Goal: Find specific page/section: Find specific page/section

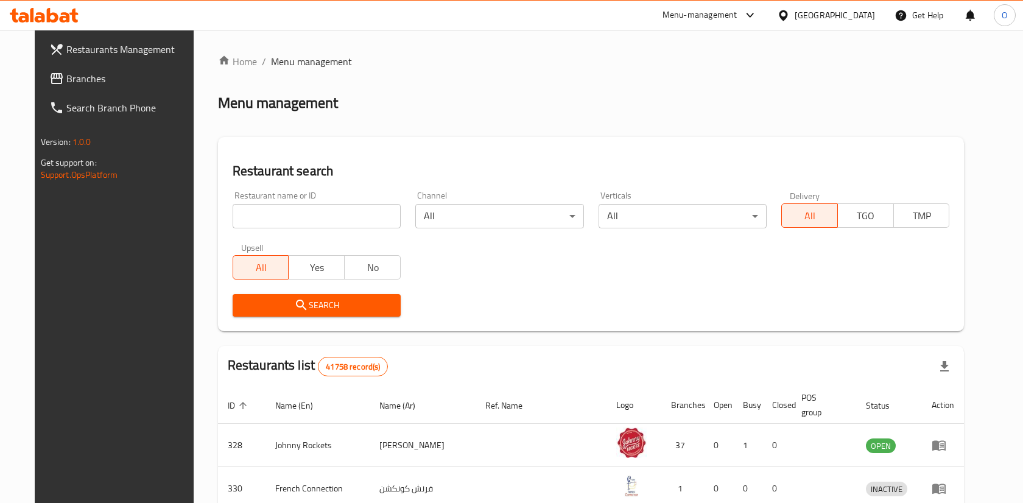
click at [354, 211] on input "search" at bounding box center [317, 216] width 168 height 24
paste input "47890"
type input "47890"
click button "Search" at bounding box center [317, 305] width 168 height 23
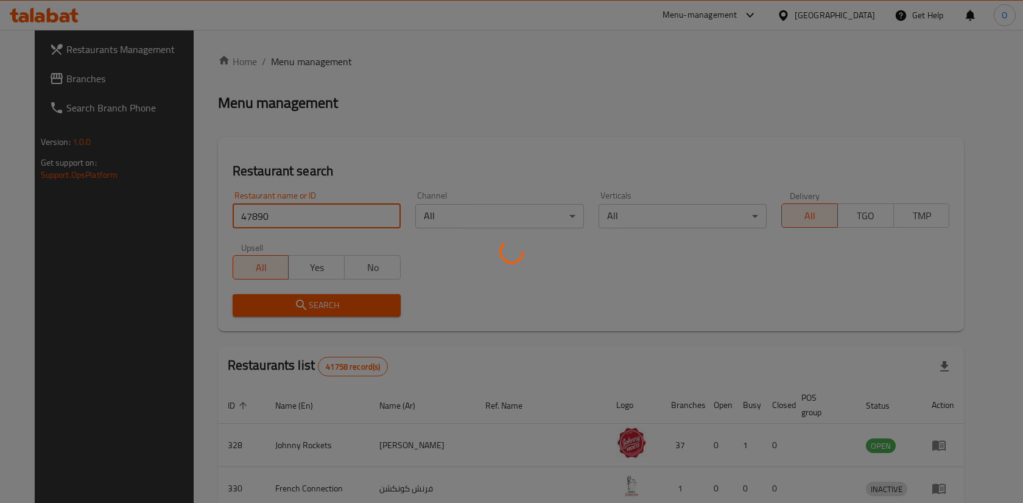
click button "Search" at bounding box center [317, 305] width 168 height 23
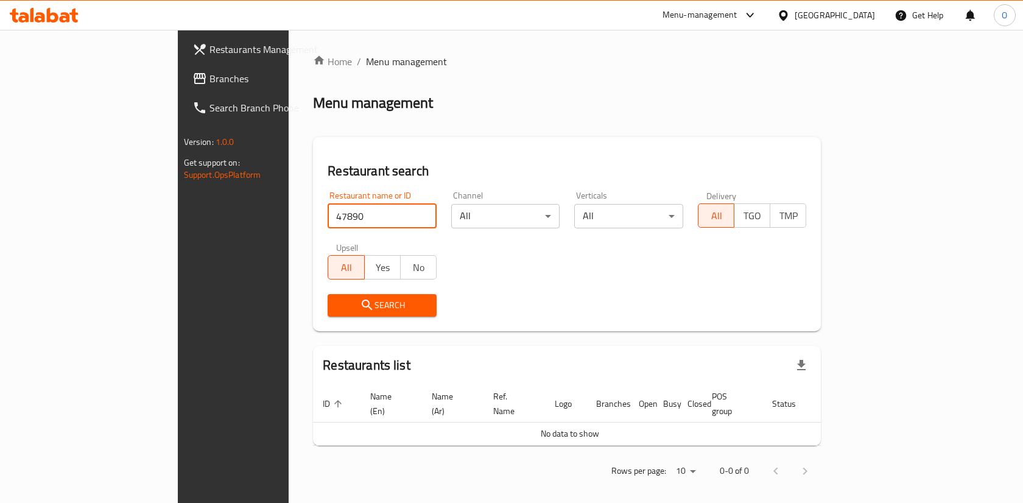
click at [380, 218] on input "47890" at bounding box center [381, 216] width 109 height 24
click at [345, 215] on input "search" at bounding box center [381, 216] width 109 height 24
paste input "47890"
click button "Search" at bounding box center [381, 305] width 109 height 23
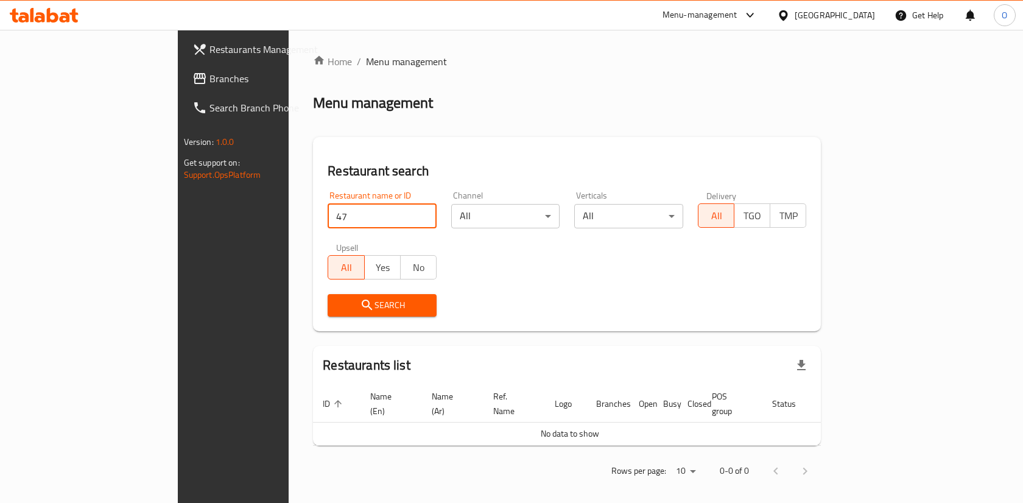
type input "4"
paste input "26784"
click button "Search" at bounding box center [381, 305] width 109 height 23
type input "26784"
click button "Search" at bounding box center [381, 305] width 109 height 23
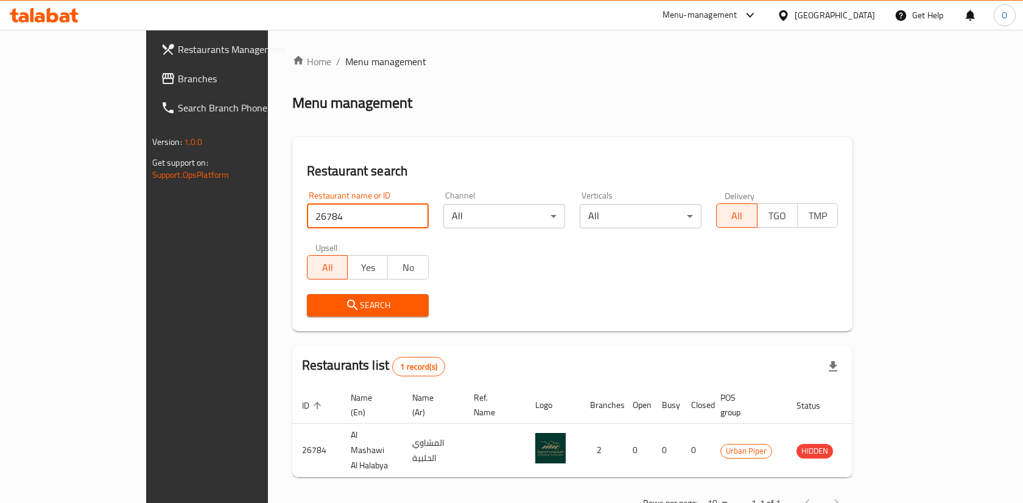
click at [178, 79] on span "Branches" at bounding box center [243, 78] width 130 height 15
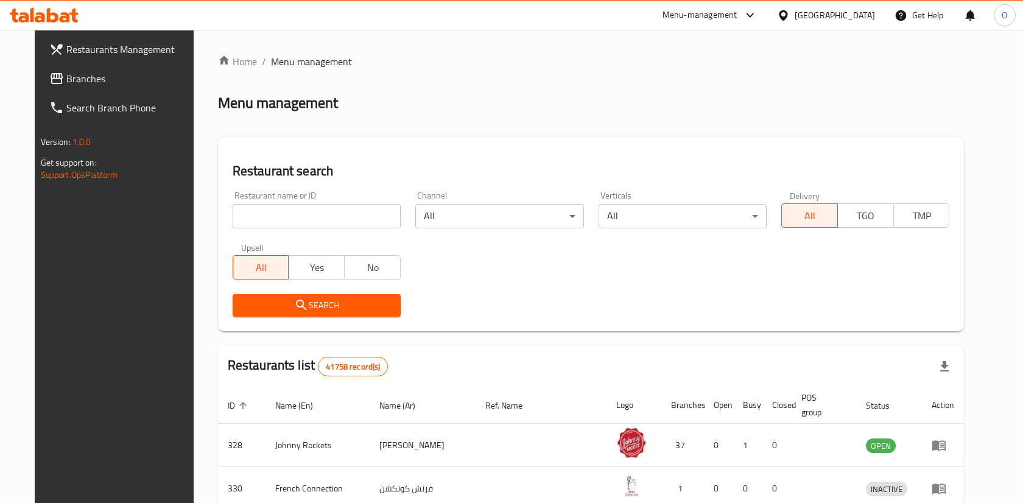
click at [357, 224] on input "search" at bounding box center [317, 216] width 168 height 24
paste input "26784"
type input "26784"
click button "Search" at bounding box center [317, 305] width 168 height 23
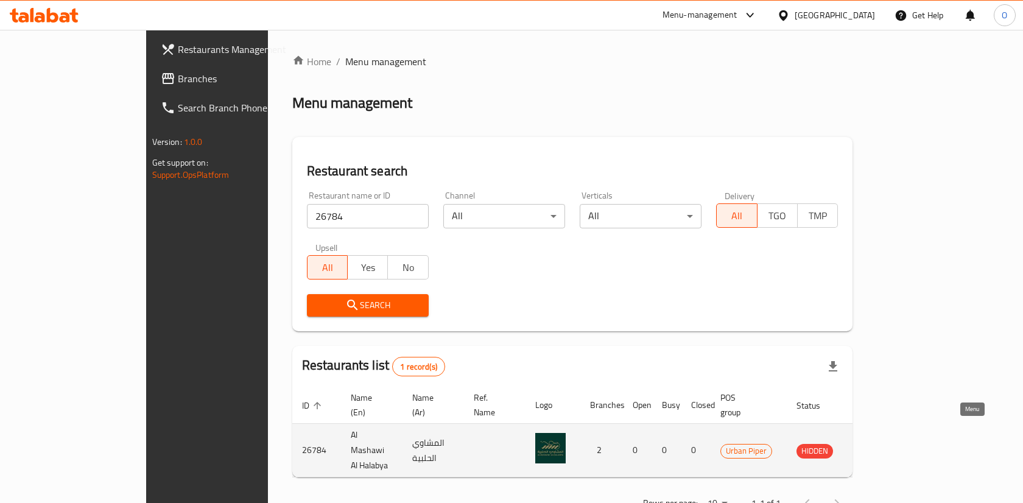
click at [874, 446] on icon "enhanced table" at bounding box center [867, 451] width 13 height 10
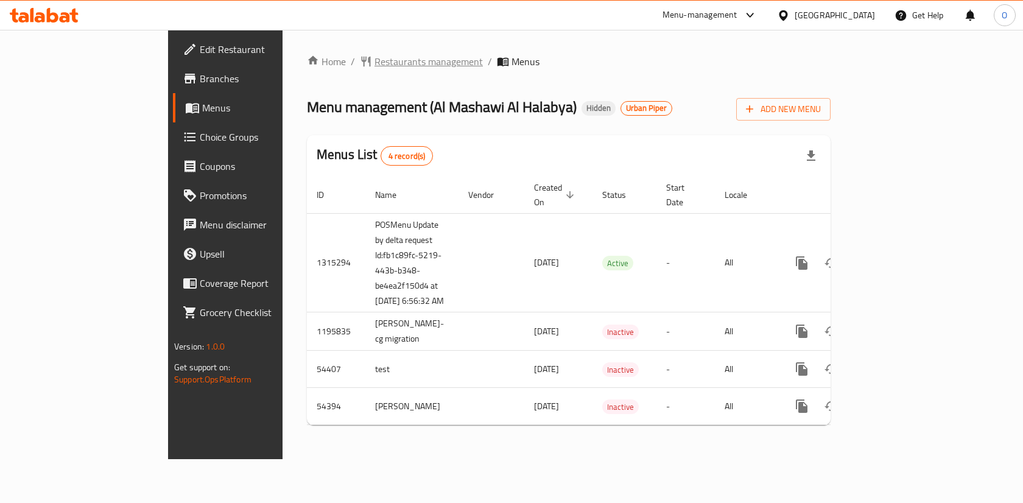
click at [374, 62] on span "Restaurants management" at bounding box center [428, 61] width 108 height 15
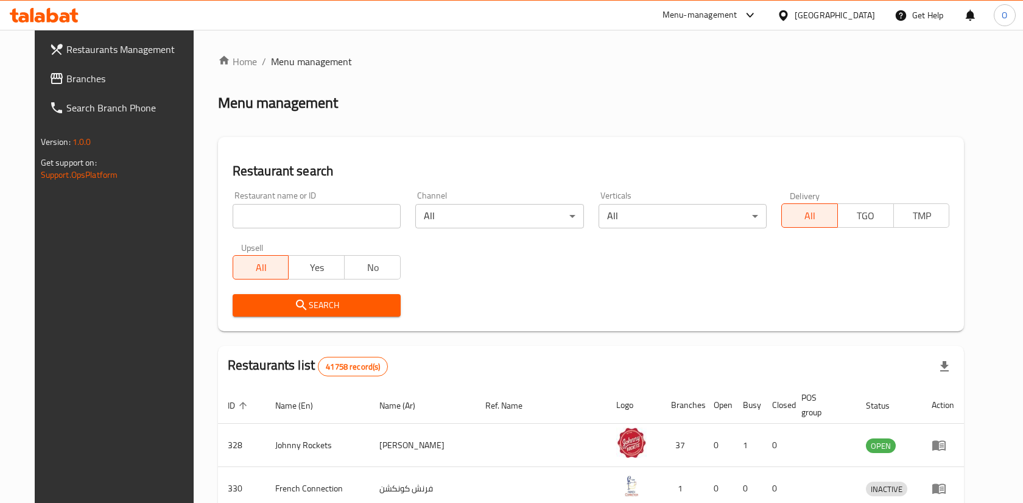
click at [286, 213] on input "search" at bounding box center [317, 216] width 168 height 24
paste input "645926"
click button "Search" at bounding box center [317, 305] width 168 height 23
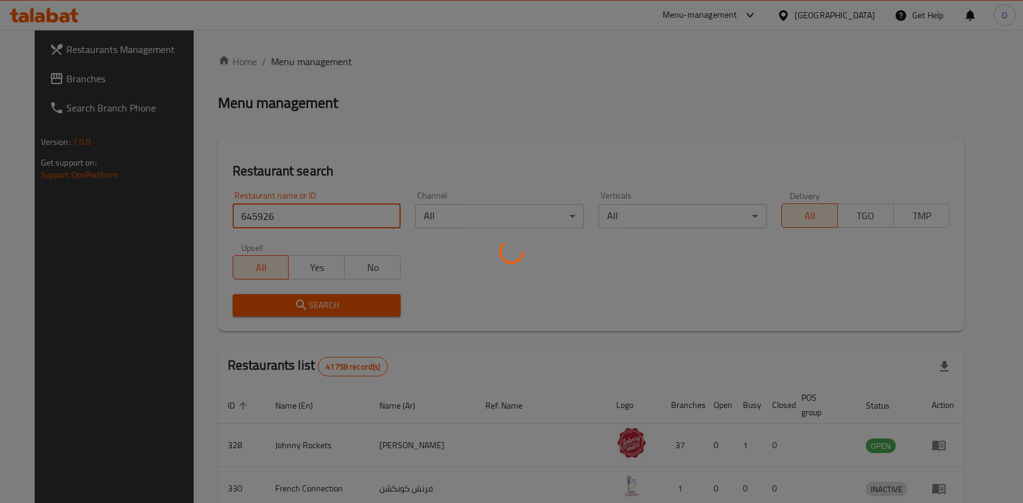
click button "Search" at bounding box center [317, 305] width 168 height 23
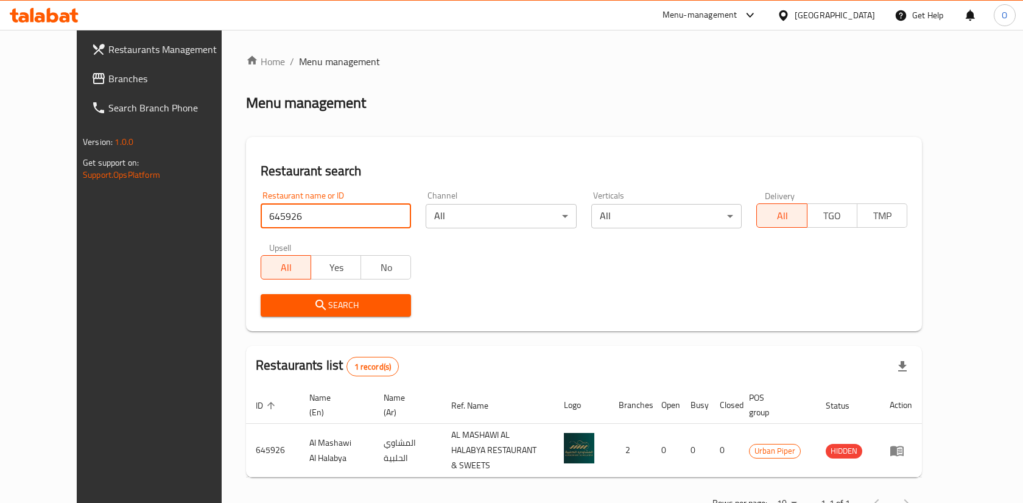
click at [323, 222] on input "645926" at bounding box center [335, 216] width 150 height 24
paste input "11780"
click at [357, 298] on span "Search" at bounding box center [335, 305] width 131 height 15
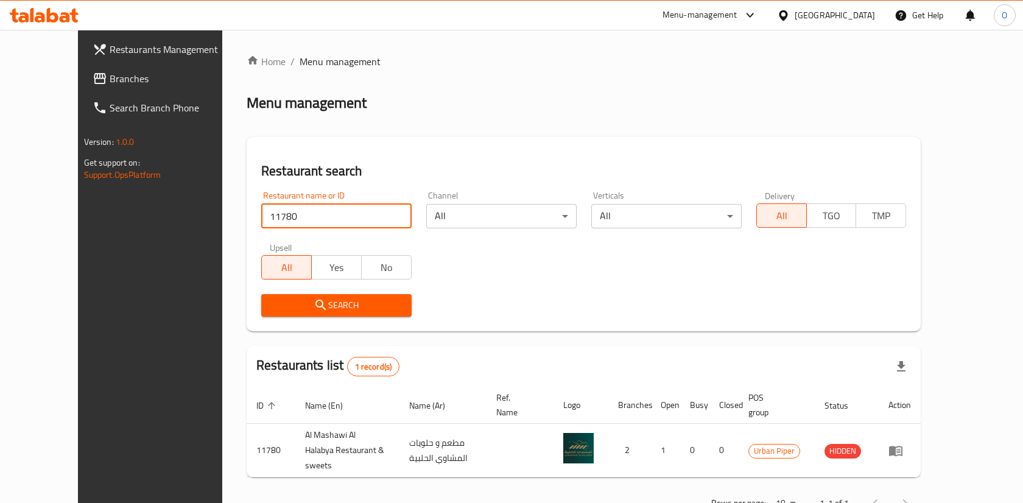
click at [315, 220] on input "11780" at bounding box center [336, 216] width 150 height 24
paste input "707245"
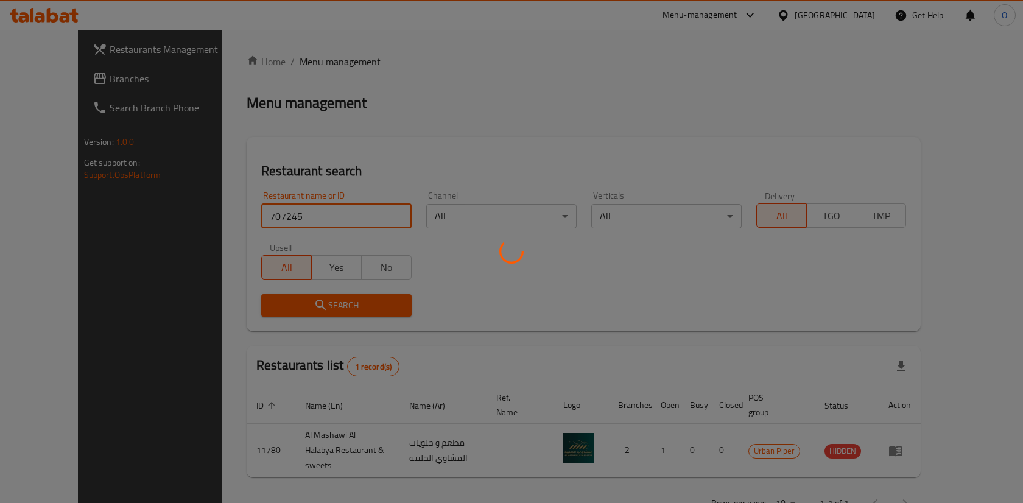
click button "Search" at bounding box center [336, 305] width 150 height 23
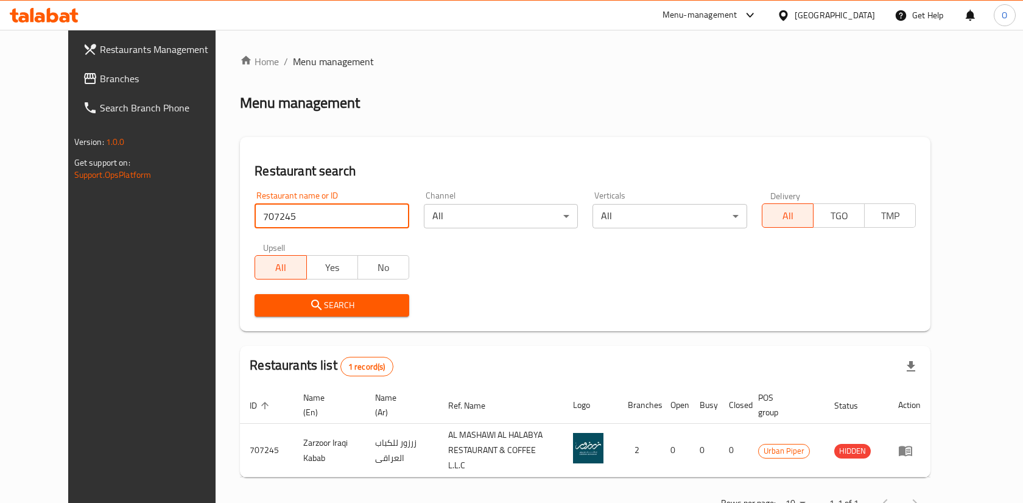
click at [315, 226] on input "707245" at bounding box center [331, 216] width 155 height 24
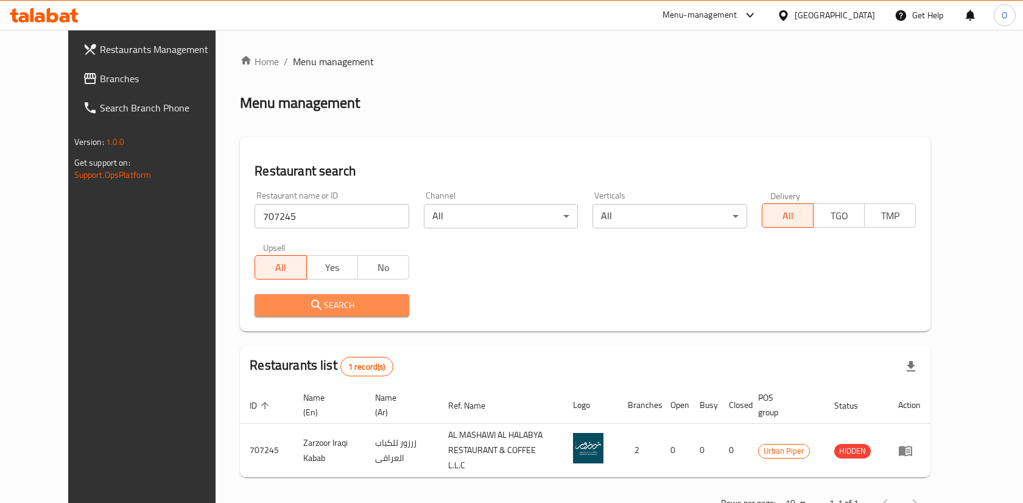
click at [296, 298] on span "Search" at bounding box center [331, 305] width 135 height 15
click at [362, 306] on span "Search" at bounding box center [331, 305] width 135 height 15
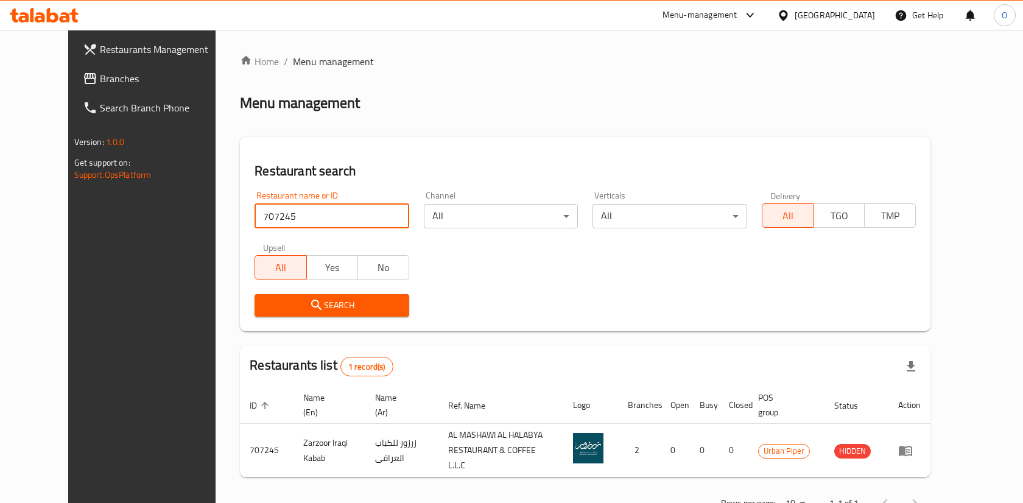
click at [273, 223] on input "707245" at bounding box center [331, 216] width 155 height 24
paste input "71"
type input "707271"
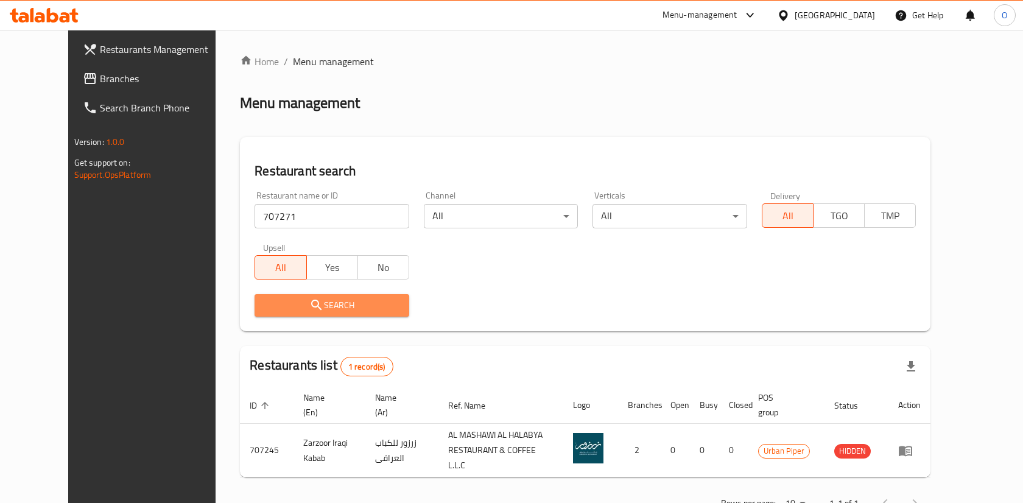
click at [309, 302] on icon "submit" at bounding box center [316, 305] width 15 height 15
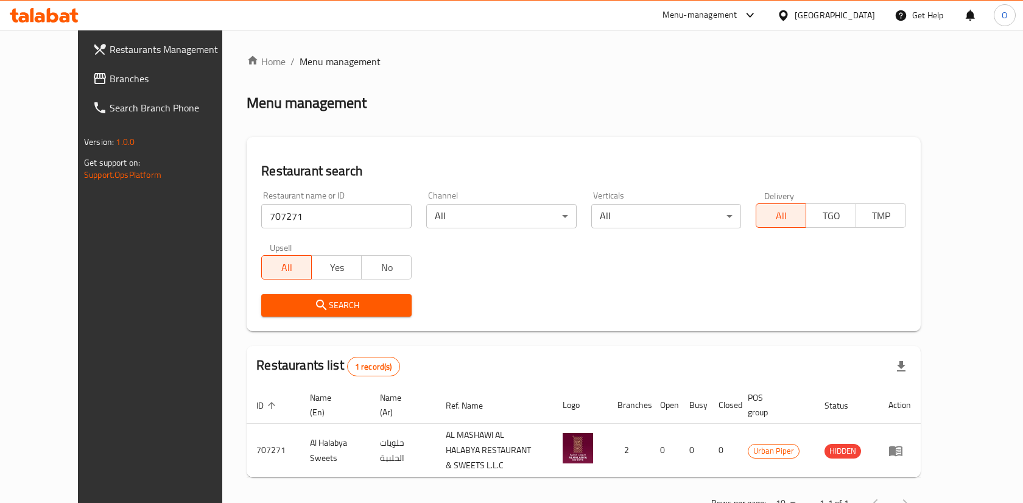
scroll to position [30, 0]
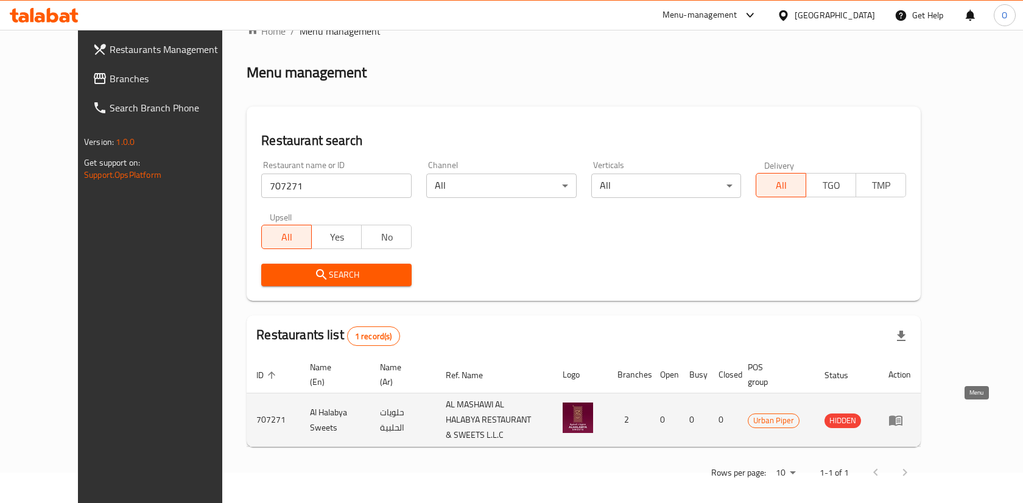
click at [902, 415] on icon "enhanced table" at bounding box center [895, 420] width 13 height 10
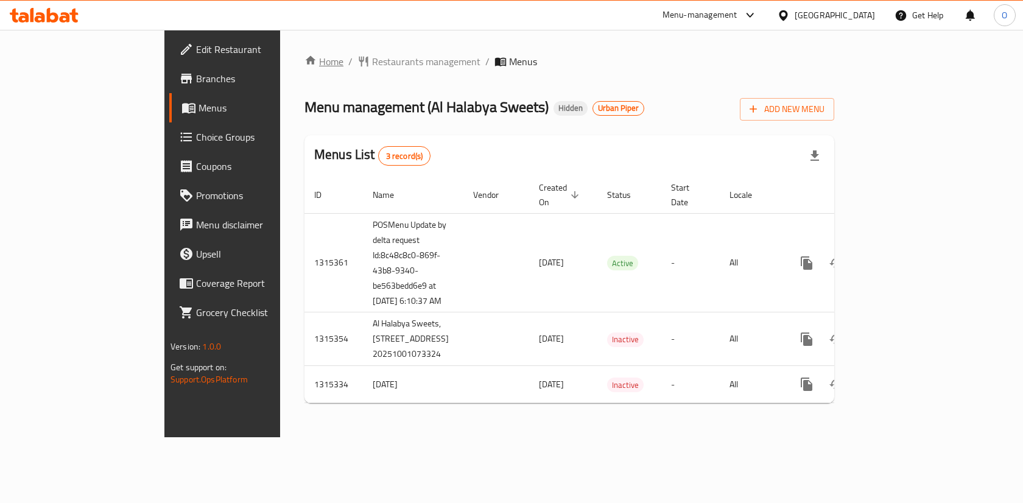
click at [304, 61] on link "Home" at bounding box center [323, 61] width 39 height 15
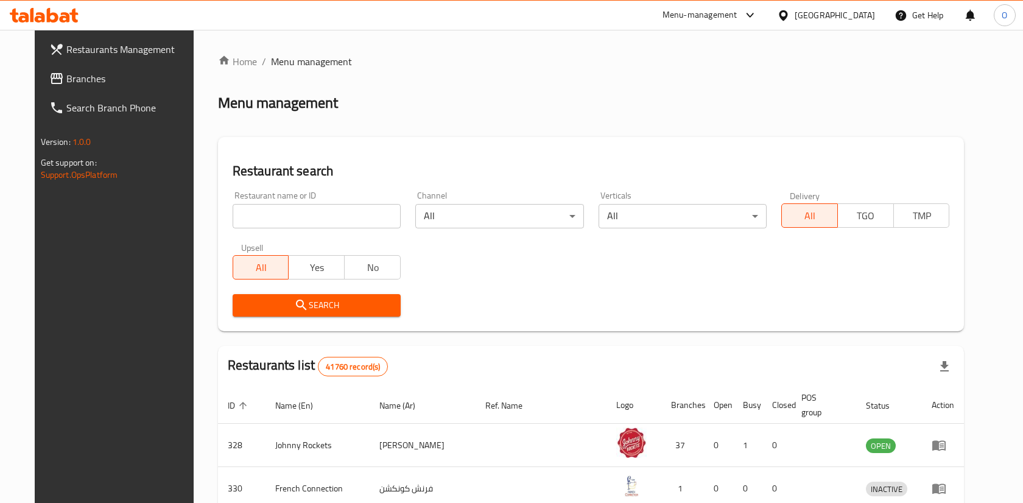
click at [307, 223] on input "search" at bounding box center [317, 216] width 168 height 24
paste input "13048"
type input "13048"
click at [293, 313] on button "Search" at bounding box center [317, 305] width 168 height 23
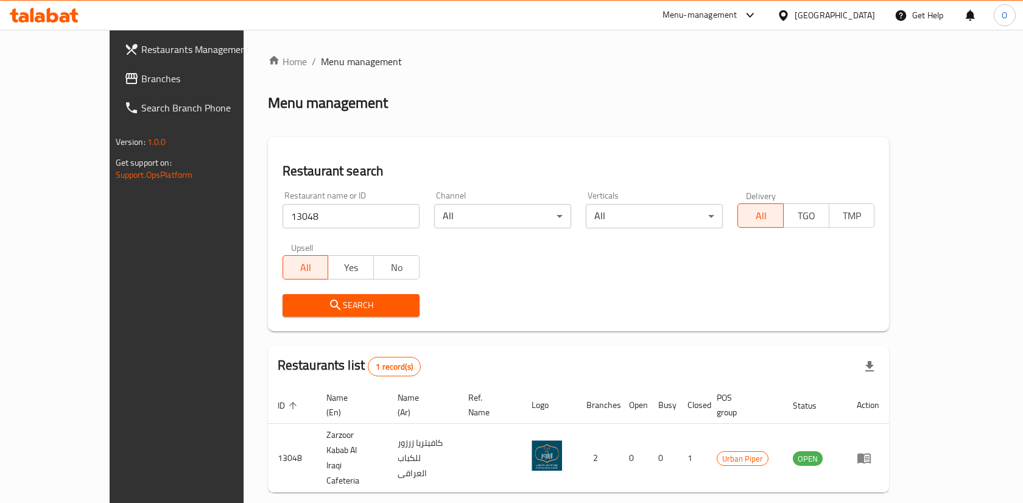
scroll to position [16, 0]
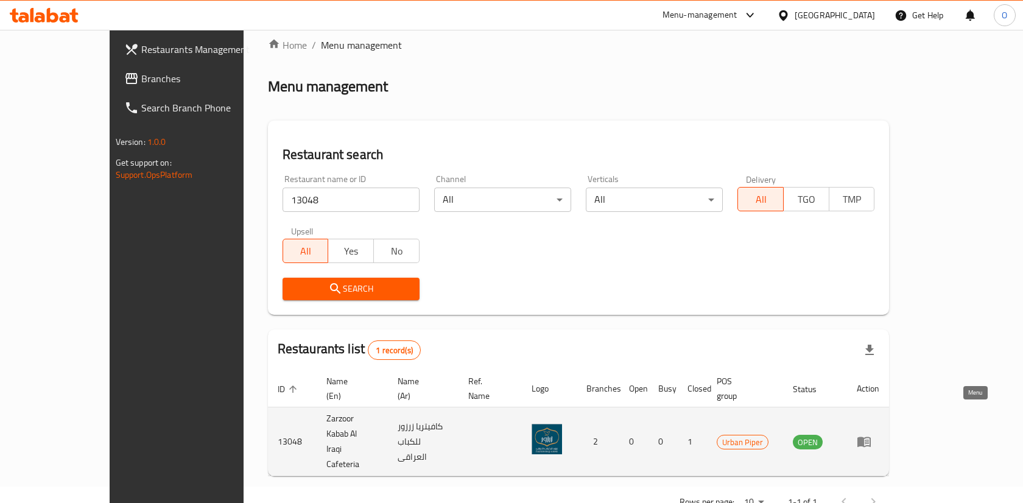
click at [870, 437] on icon "enhanced table" at bounding box center [863, 442] width 13 height 10
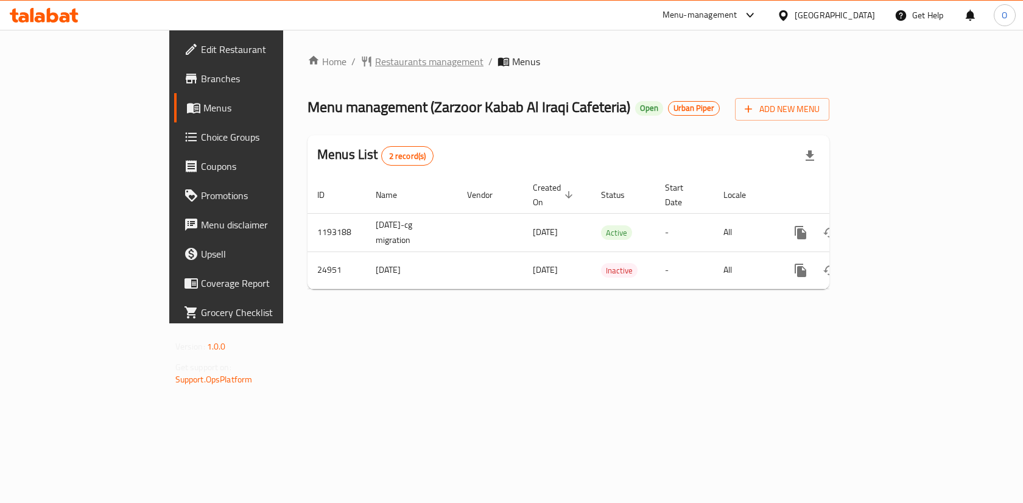
click at [375, 59] on span "Restaurants management" at bounding box center [429, 61] width 108 height 15
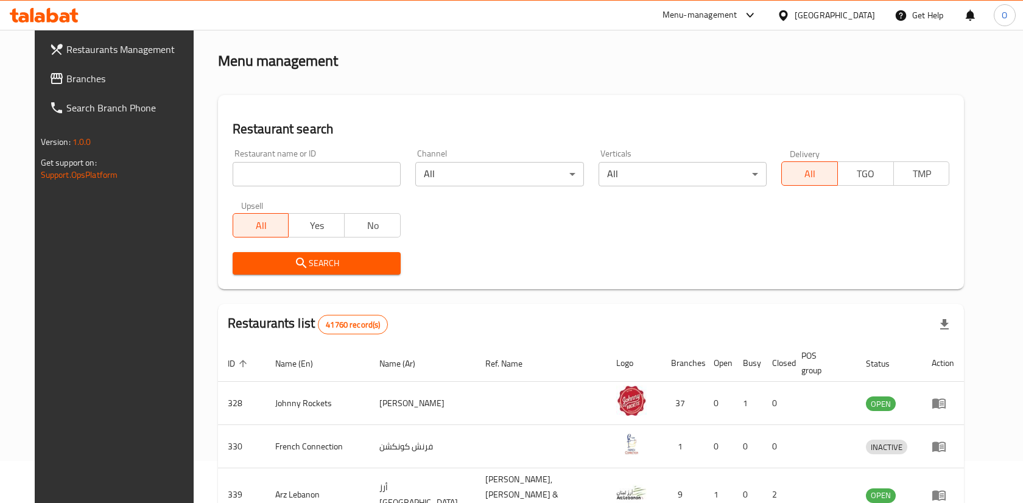
scroll to position [43, 0]
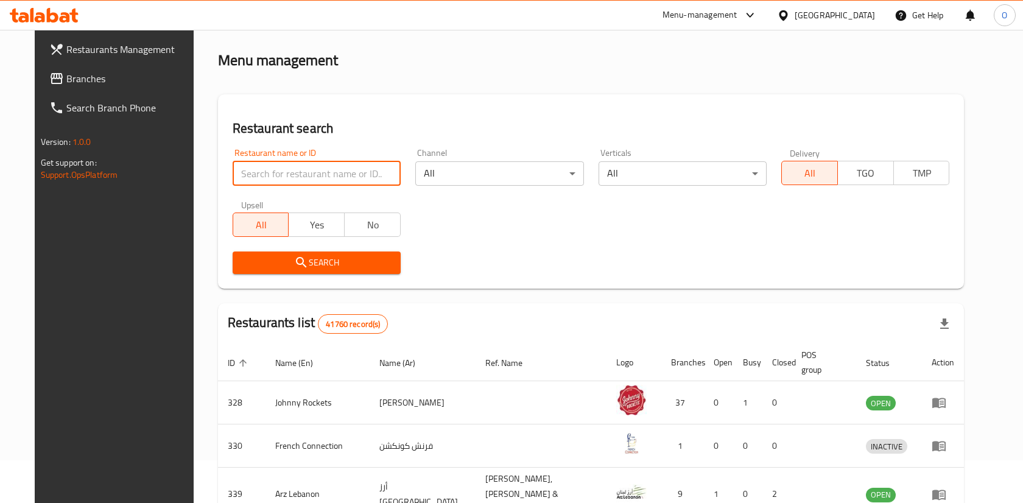
click at [323, 173] on input "search" at bounding box center [317, 173] width 168 height 24
paste input "13048"
type input "13048"
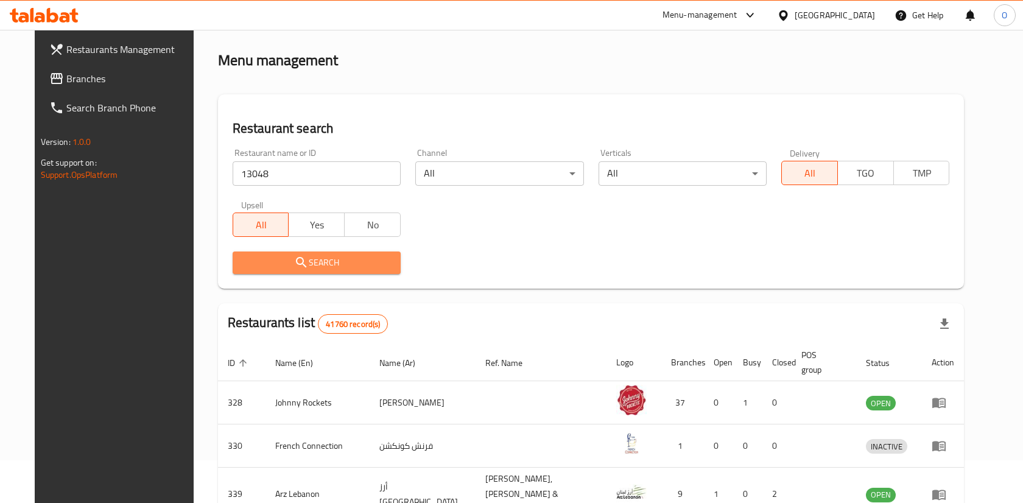
click at [348, 262] on span "Search" at bounding box center [316, 262] width 149 height 15
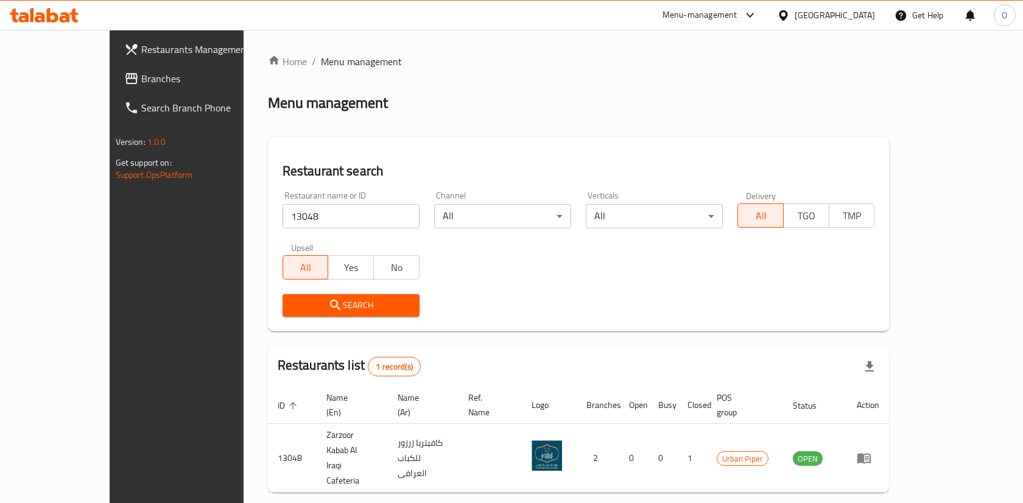
scroll to position [16, 0]
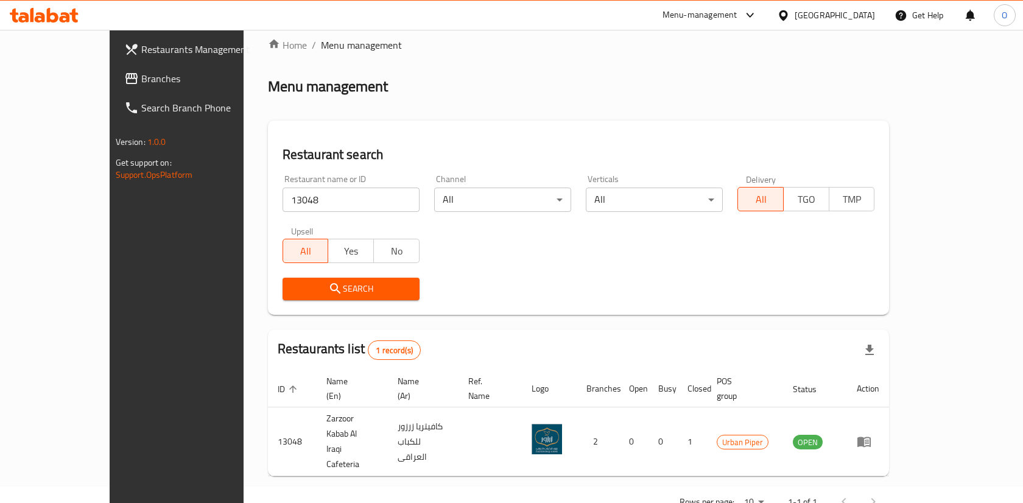
click at [141, 77] on span "Branches" at bounding box center [206, 78] width 130 height 15
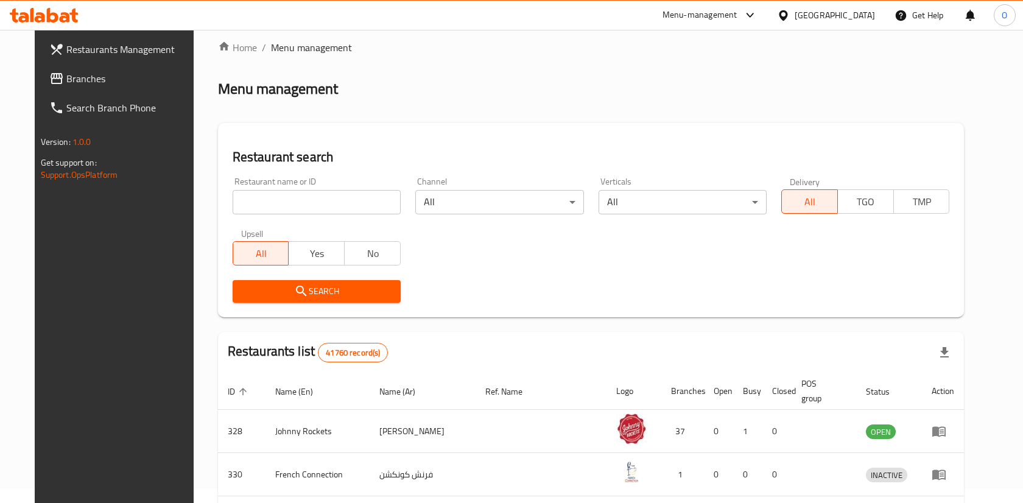
scroll to position [20, 0]
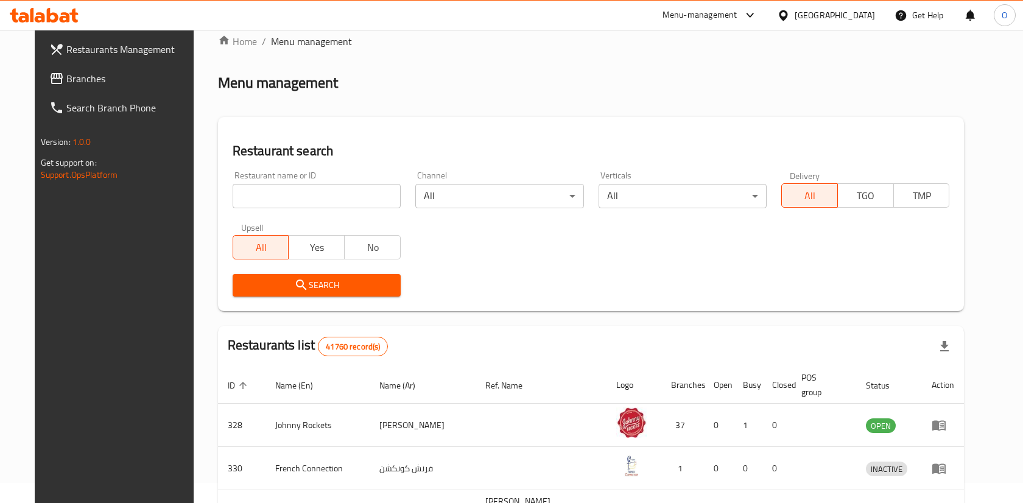
click at [267, 178] on div "Restaurant name or ID Restaurant name or ID" at bounding box center [317, 189] width 168 height 37
click at [267, 211] on div "Restaurant name or ID Restaurant name or ID" at bounding box center [316, 190] width 183 height 52
click at [273, 194] on input "search" at bounding box center [317, 196] width 168 height 24
paste input "13048"
click at [344, 296] on div "Search" at bounding box center [316, 285] width 183 height 37
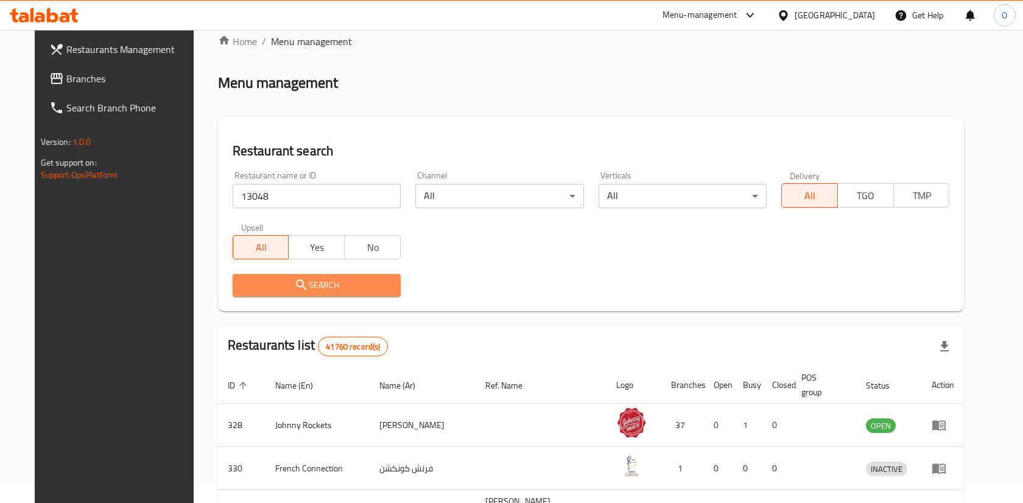
click at [348, 274] on button "Search" at bounding box center [317, 285] width 168 height 23
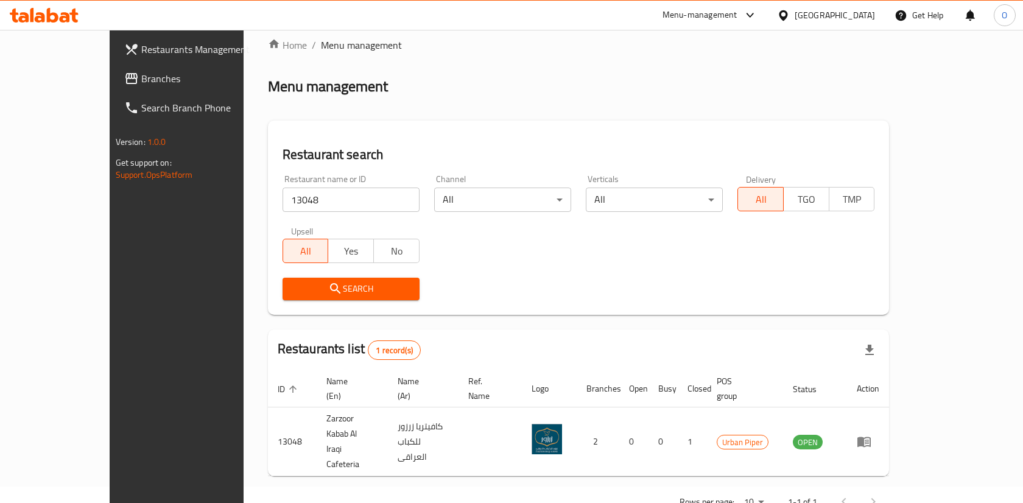
scroll to position [0, 0]
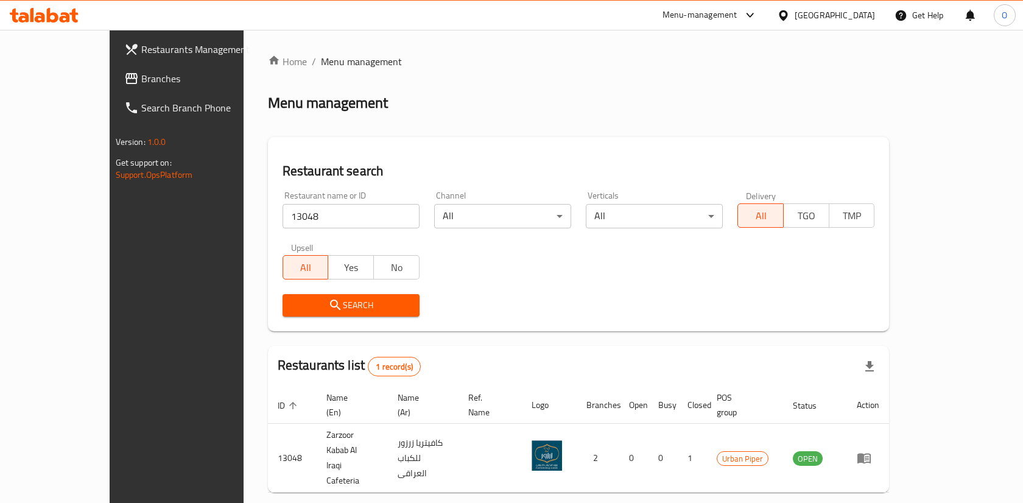
click at [282, 227] on input "13048" at bounding box center [350, 216] width 137 height 24
paste input "643161"
click at [382, 317] on div "Search" at bounding box center [351, 305] width 152 height 37
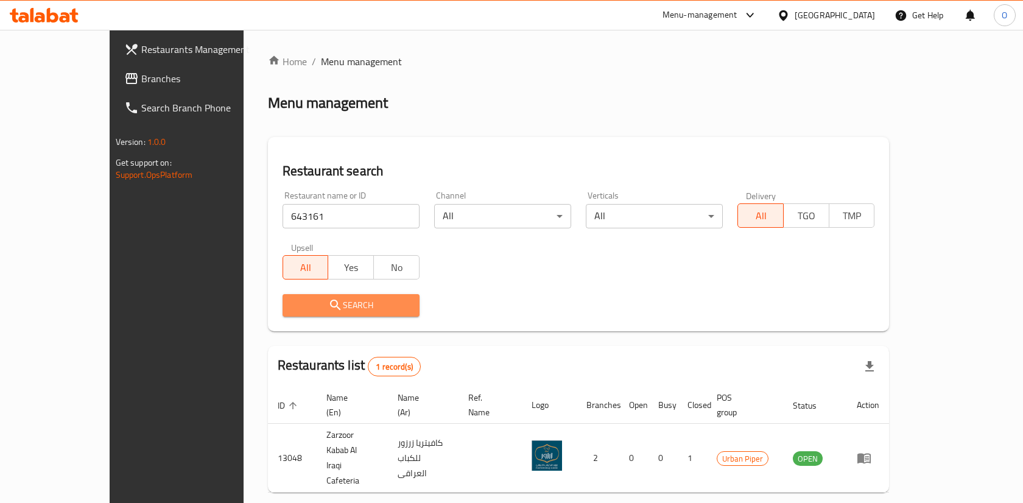
click at [385, 310] on button "Search" at bounding box center [350, 305] width 137 height 23
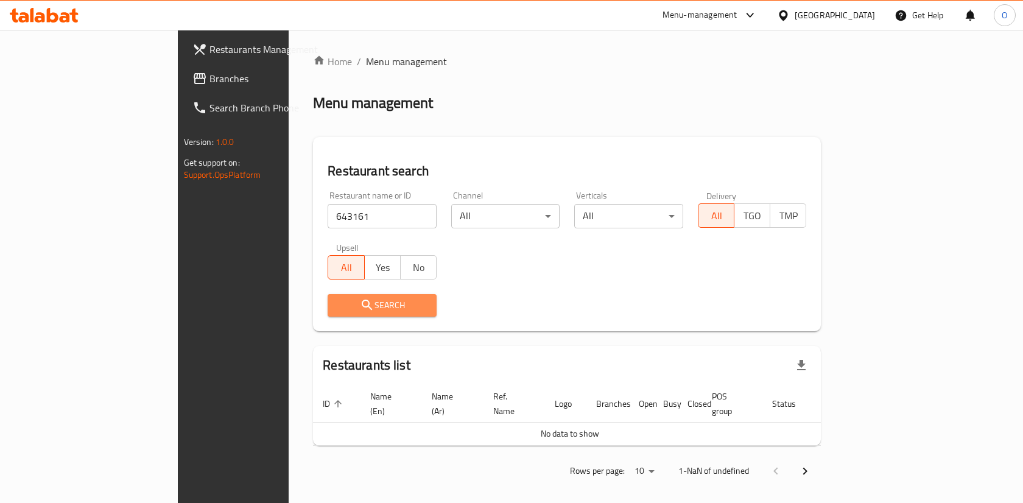
click at [385, 310] on button "Search" at bounding box center [381, 305] width 109 height 23
click at [369, 315] on button "Search" at bounding box center [381, 305] width 109 height 23
click at [351, 221] on input "643161" at bounding box center [381, 216] width 109 height 24
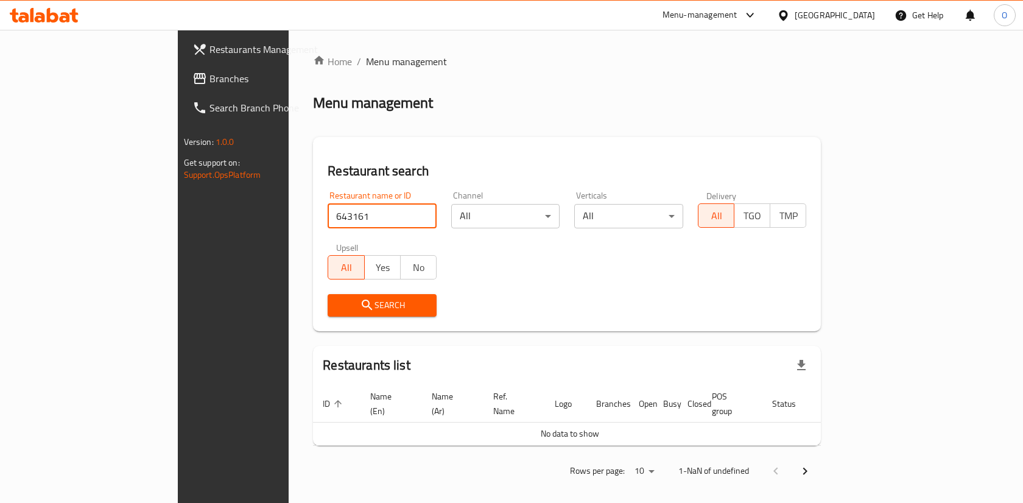
click at [351, 221] on input "643161" at bounding box center [381, 216] width 109 height 24
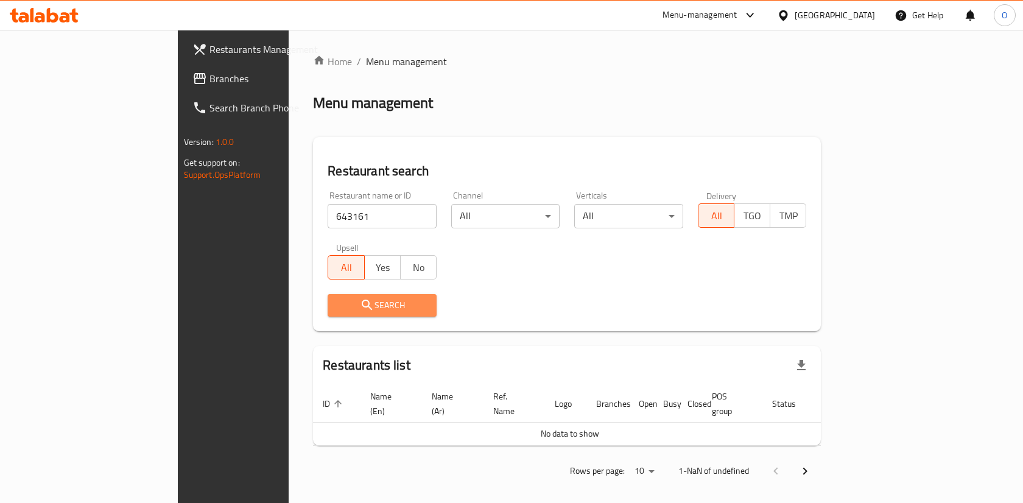
click at [337, 308] on span "Search" at bounding box center [381, 305] width 89 height 15
click at [337, 310] on span "Search" at bounding box center [381, 305] width 89 height 15
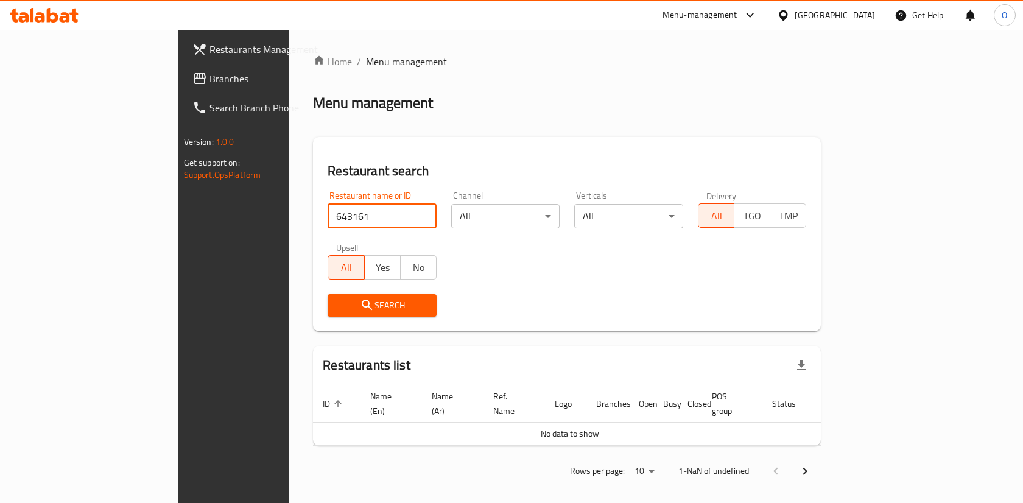
click at [356, 211] on input "643161" at bounding box center [381, 216] width 109 height 24
paste input "779479"
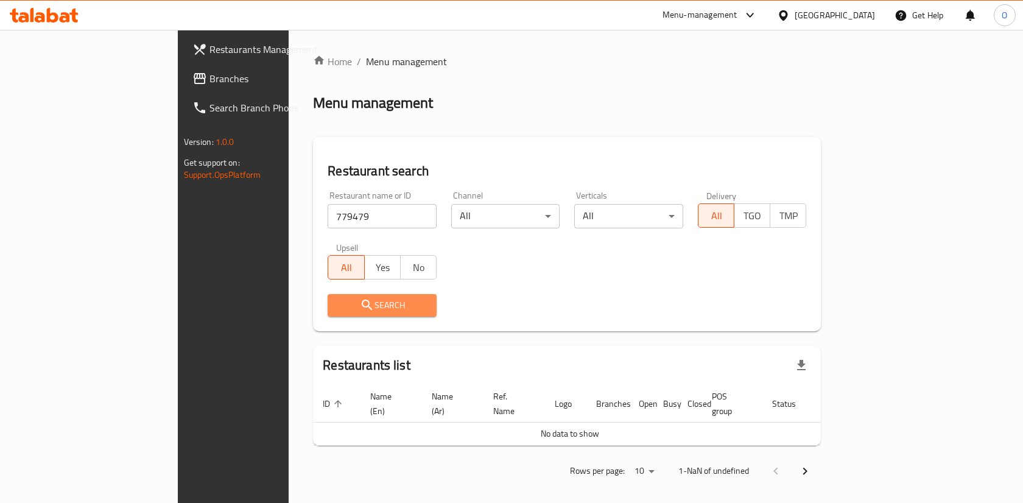
click at [337, 304] on span "Search" at bounding box center [381, 305] width 89 height 15
click at [327, 214] on input "779479" at bounding box center [381, 216] width 109 height 24
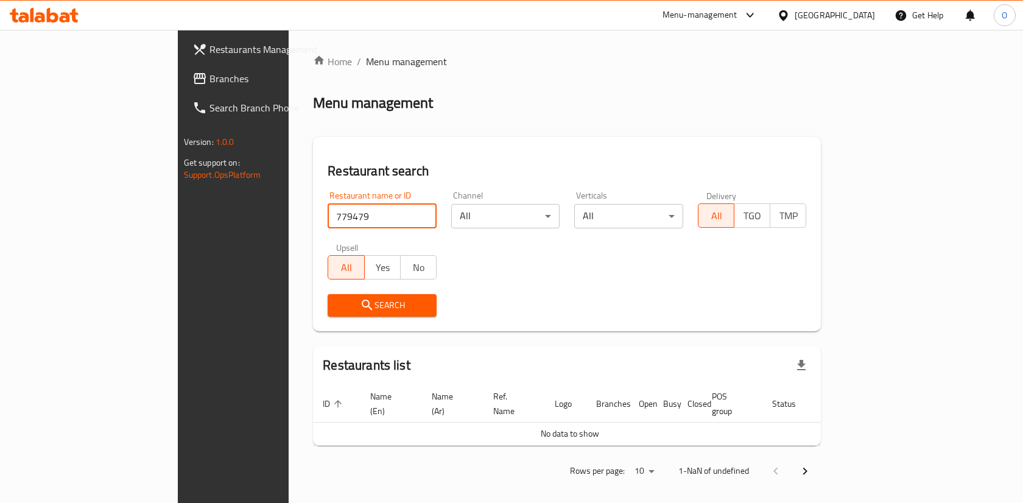
click at [327, 214] on input "779479" at bounding box center [381, 216] width 109 height 24
click button "Search" at bounding box center [381, 305] width 109 height 23
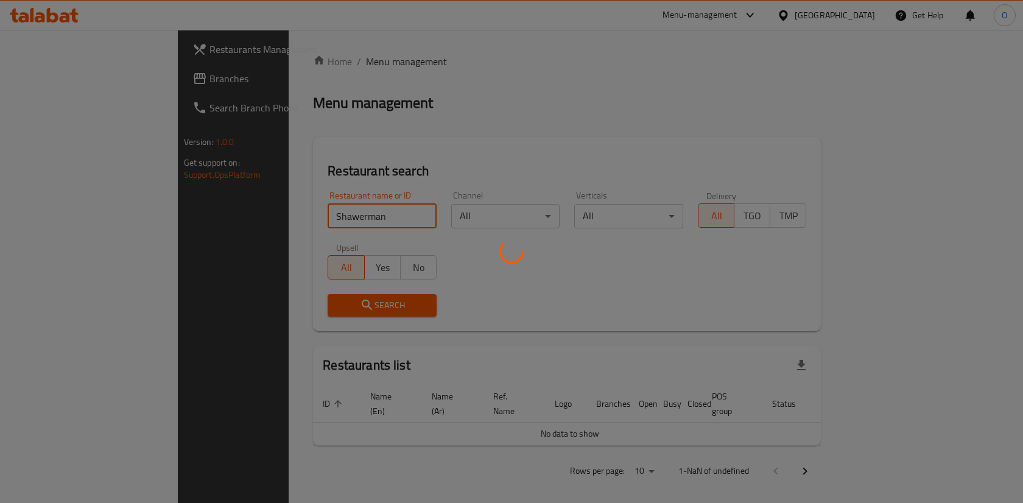
click button "Search" at bounding box center [381, 305] width 109 height 23
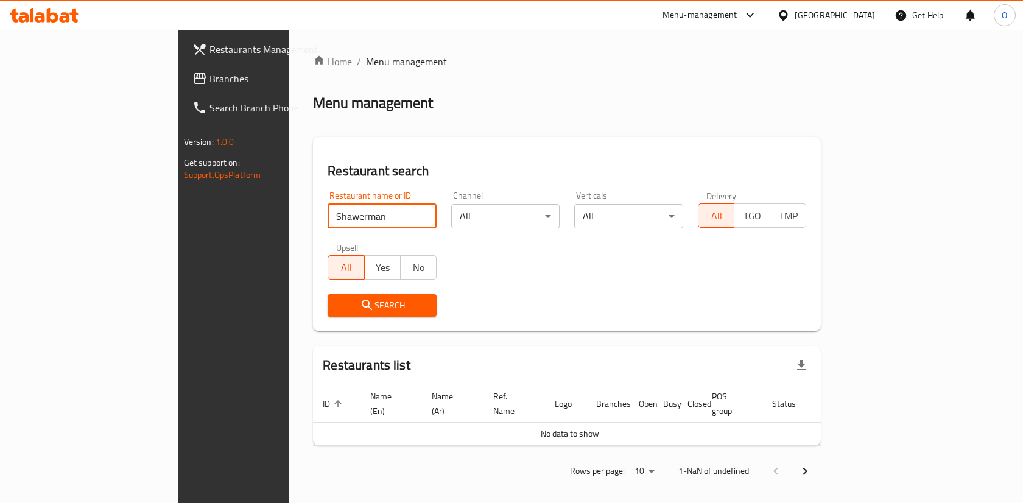
click at [337, 309] on span "Search" at bounding box center [381, 305] width 89 height 15
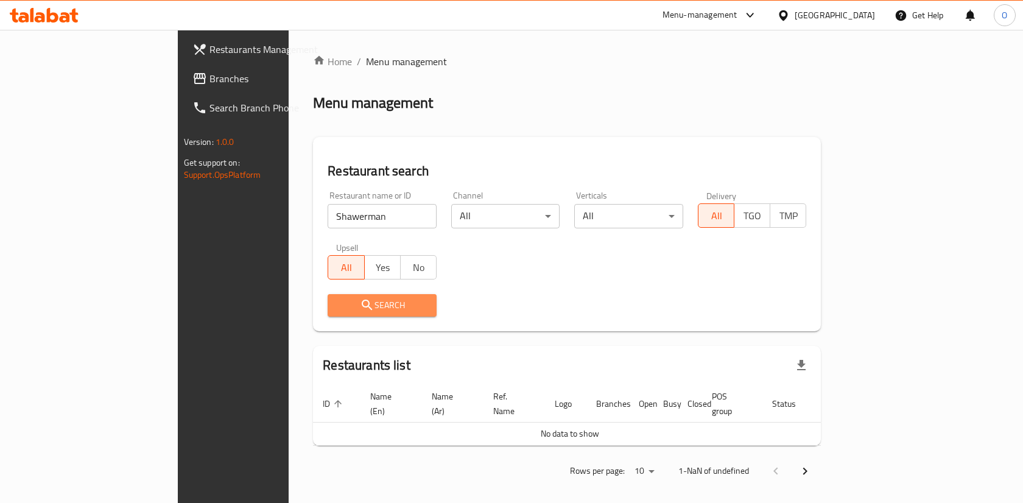
click at [337, 309] on span "Search" at bounding box center [381, 305] width 89 height 15
click at [337, 304] on span "Search" at bounding box center [381, 305] width 89 height 15
click at [337, 211] on input "Shawerman" at bounding box center [381, 216] width 109 height 24
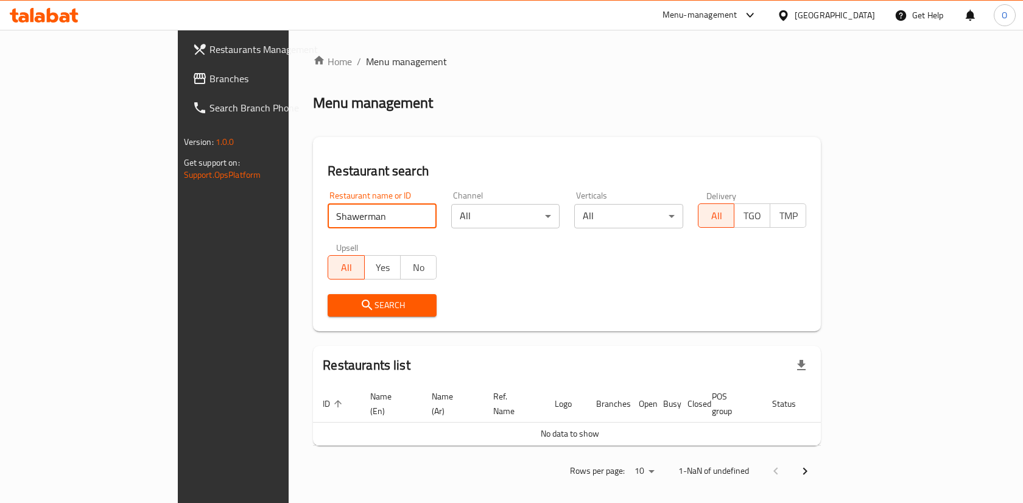
click at [337, 305] on span "Search" at bounding box center [381, 305] width 89 height 15
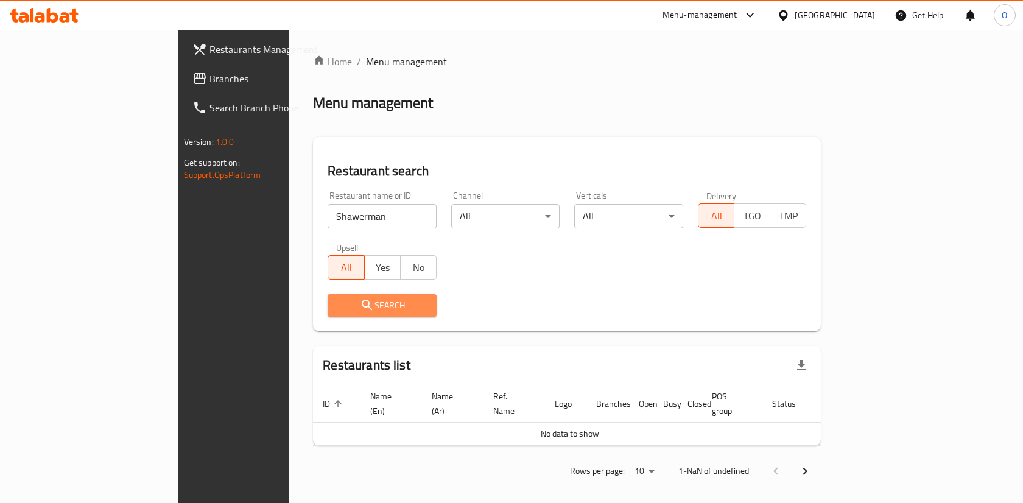
click at [337, 305] on span "Search" at bounding box center [381, 305] width 89 height 15
click at [327, 218] on input "Shawerman" at bounding box center [381, 216] width 109 height 24
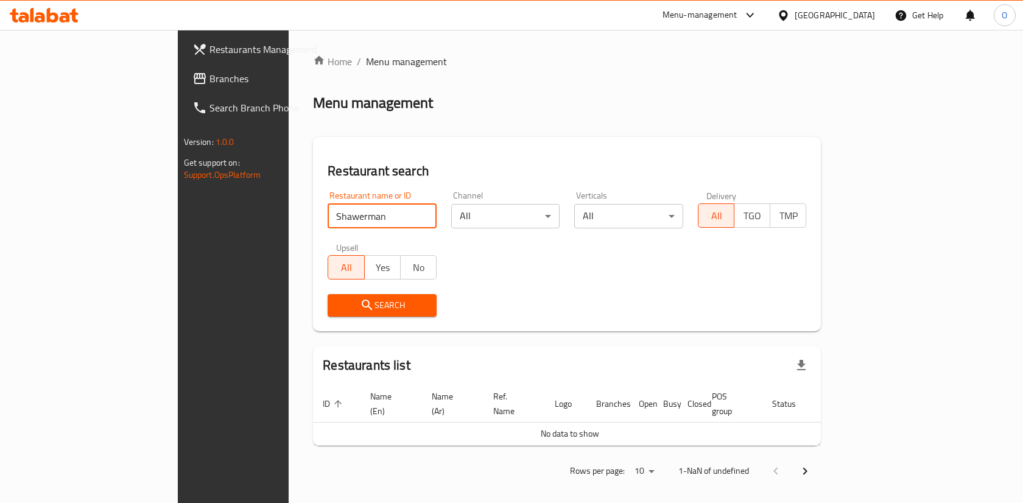
click at [327, 218] on input "Shawerman" at bounding box center [381, 216] width 109 height 24
paste input "779479"
type input "779479"
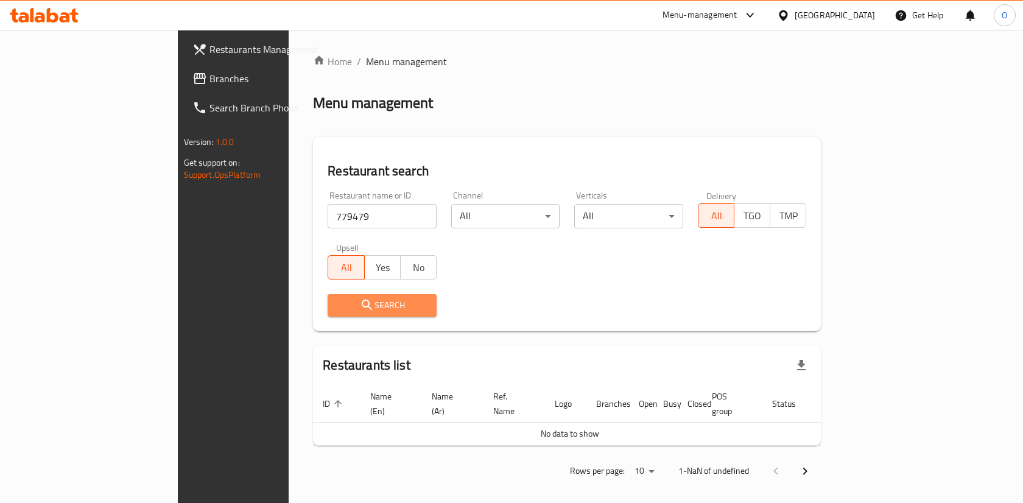
click at [360, 299] on icon "submit" at bounding box center [367, 305] width 15 height 15
click at [209, 57] on span "Restaurants Management" at bounding box center [274, 49] width 130 height 15
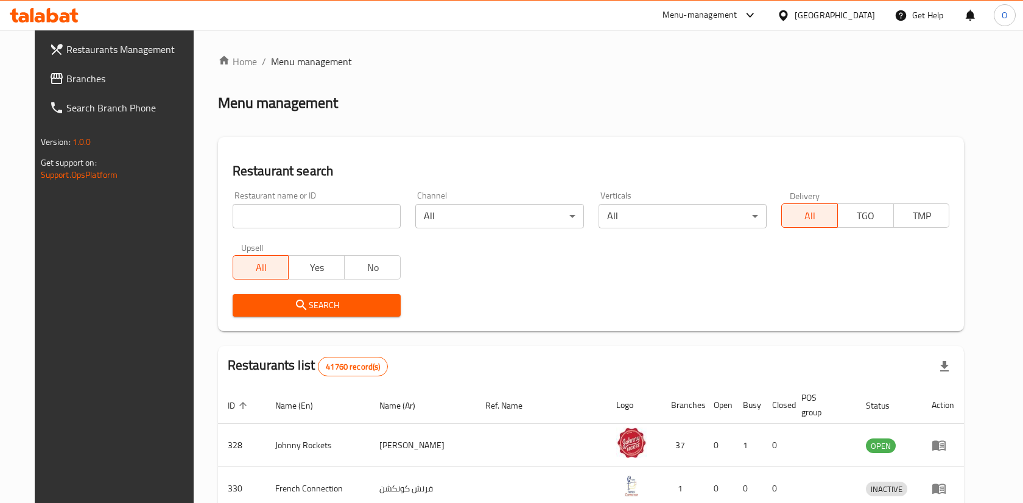
click at [351, 215] on input "search" at bounding box center [317, 216] width 168 height 24
paste input "643161"
type input "643161"
click button "Search" at bounding box center [317, 305] width 168 height 23
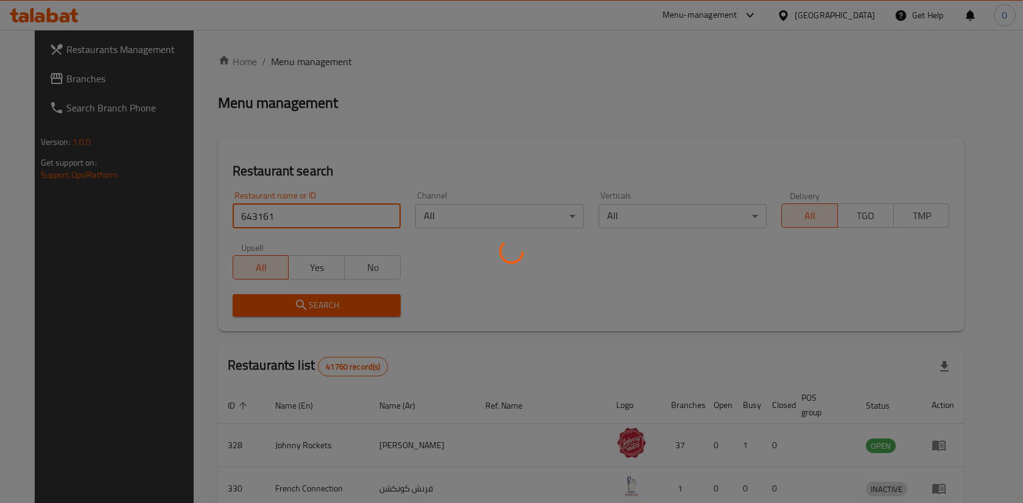
click button "Search" at bounding box center [317, 305] width 168 height 23
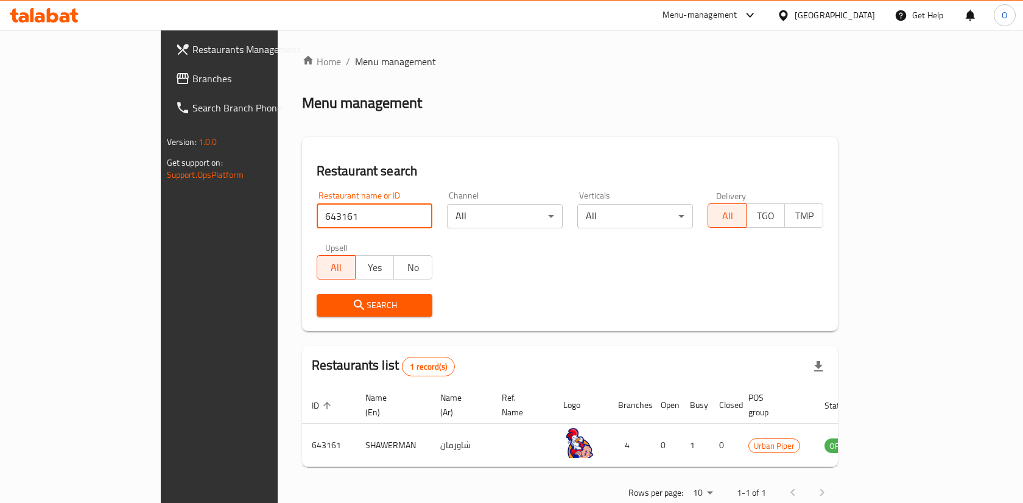
scroll to position [16, 0]
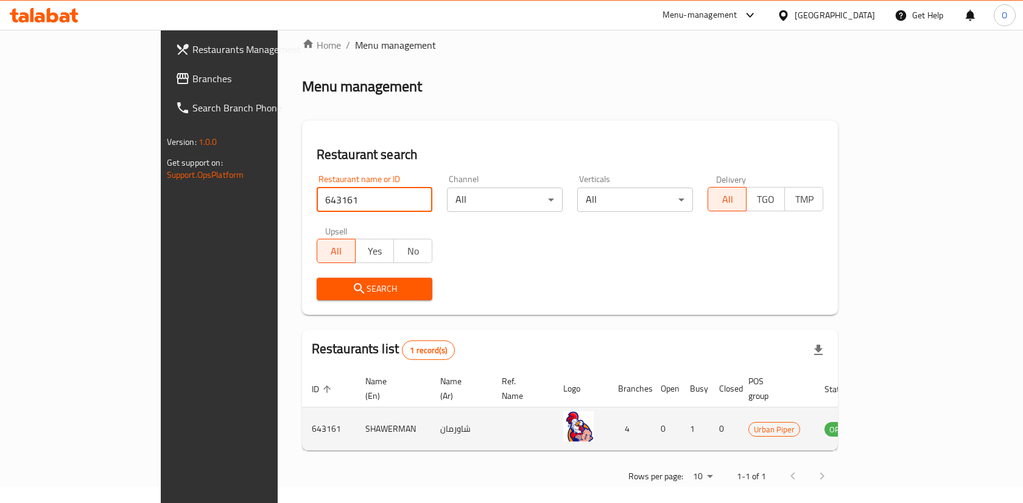
click at [430, 416] on td "شاورمان" at bounding box center [460, 428] width 61 height 43
click at [900, 427] on icon "enhanced table" at bounding box center [898, 429] width 4 height 5
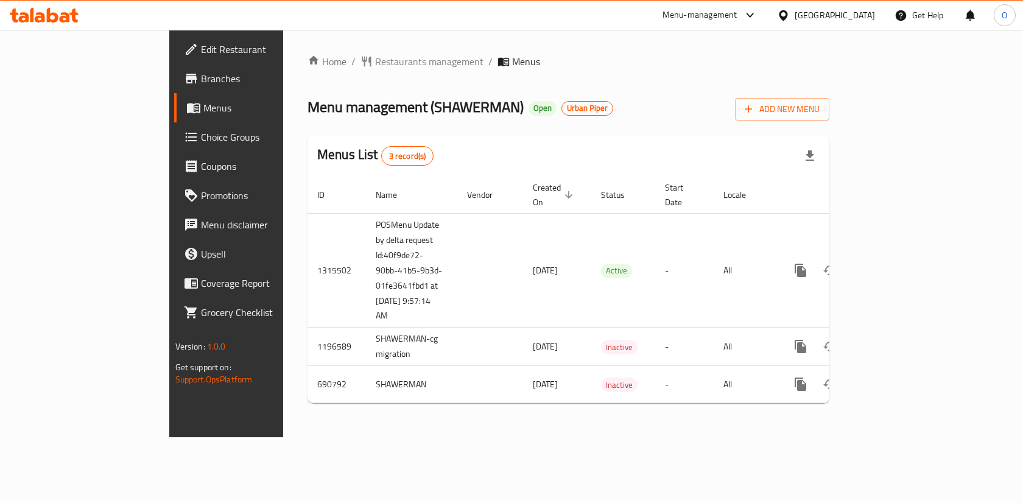
click at [201, 80] on span "Branches" at bounding box center [266, 78] width 130 height 15
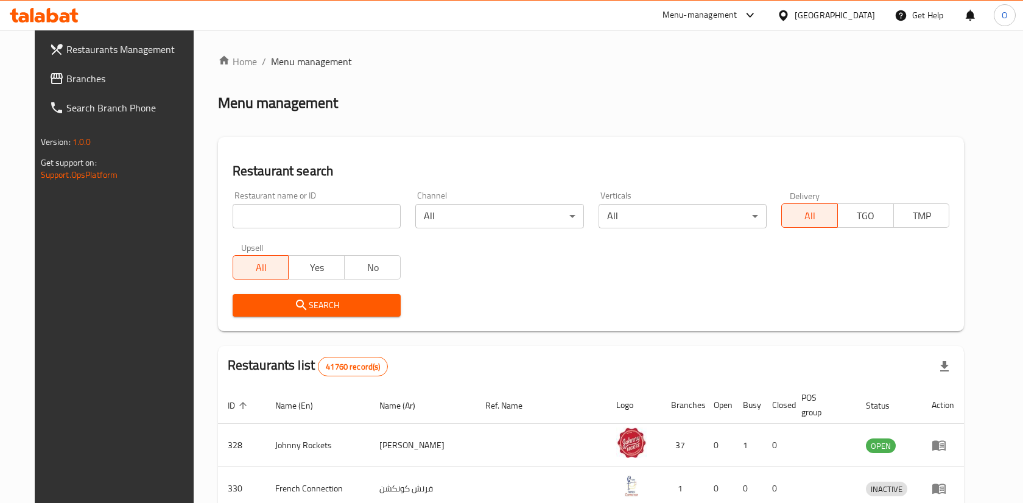
click at [290, 215] on input "search" at bounding box center [317, 216] width 168 height 24
paste input "643161"
type input "643161"
click at [294, 299] on icon "submit" at bounding box center [301, 305] width 15 height 15
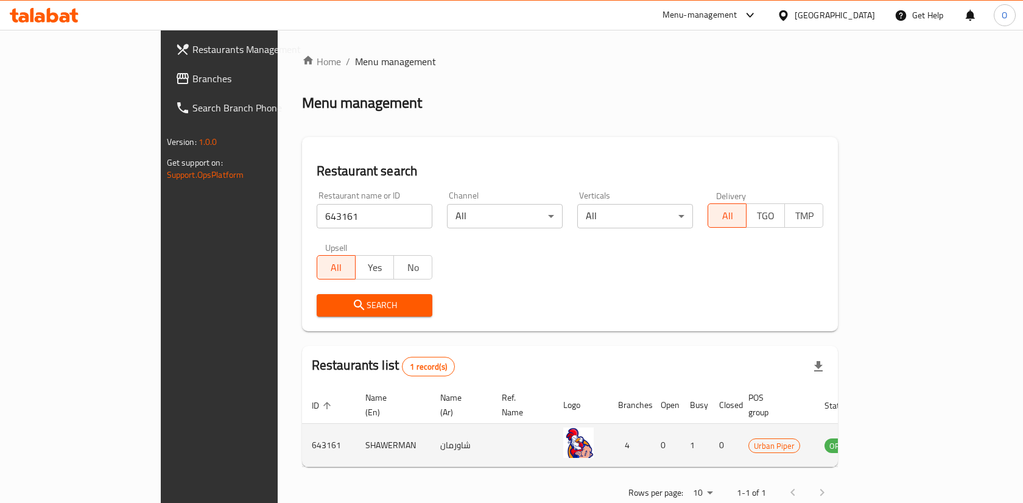
click at [878, 440] on td "OPEN" at bounding box center [846, 445] width 64 height 43
click at [302, 436] on td "643161" at bounding box center [329, 445] width 54 height 43
click at [492, 424] on td "enhanced table" at bounding box center [522, 445] width 61 height 43
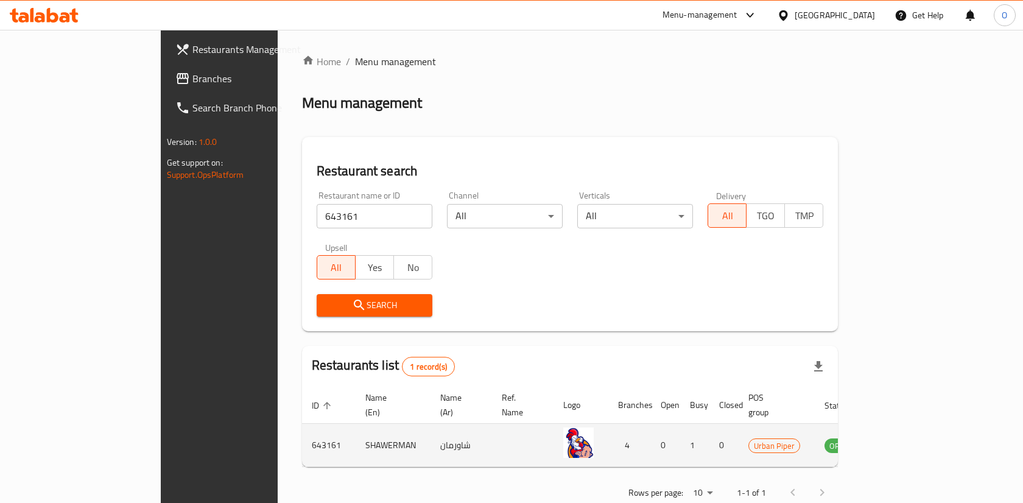
click at [629, 430] on td "4" at bounding box center [629, 445] width 43 height 43
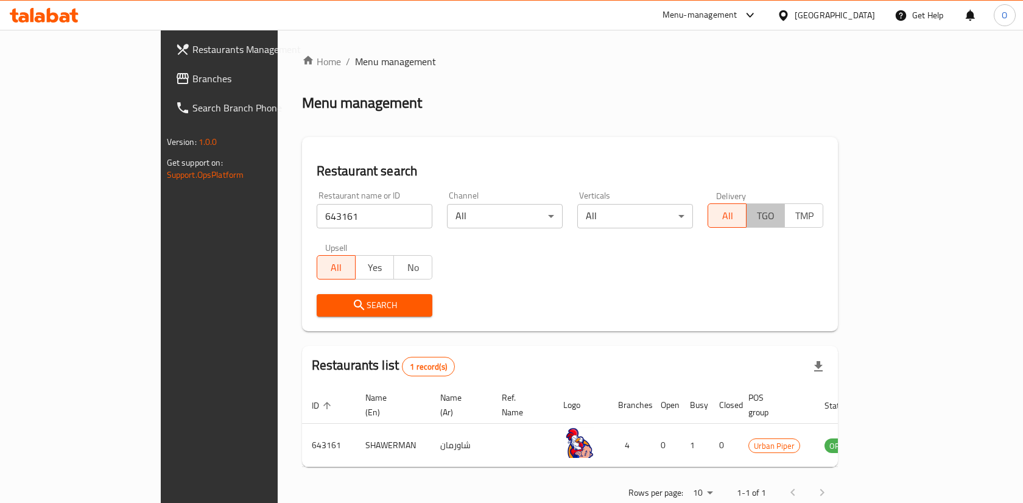
click at [780, 221] on span "TGO" at bounding box center [765, 216] width 29 height 18
click at [741, 214] on span "All" at bounding box center [727, 216] width 29 height 18
click at [192, 81] on span "Branches" at bounding box center [257, 78] width 130 height 15
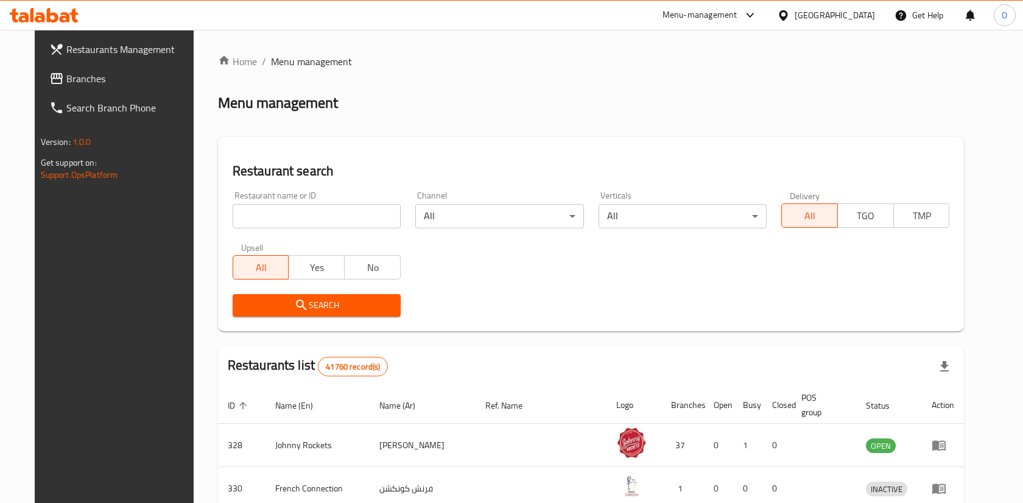
click at [333, 220] on input "search" at bounding box center [317, 216] width 168 height 24
paste input "643161"
type input "643161"
click button "Search" at bounding box center [317, 305] width 168 height 23
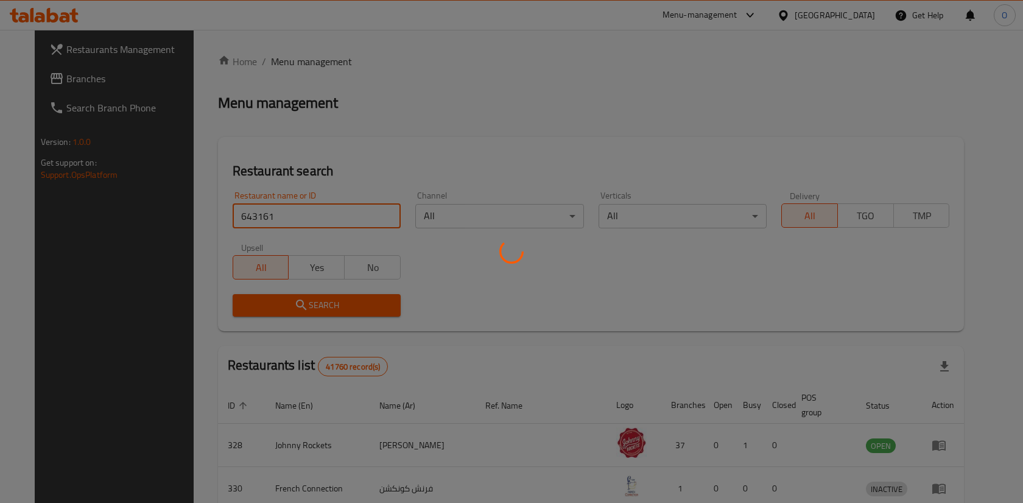
click button "Search" at bounding box center [317, 305] width 168 height 23
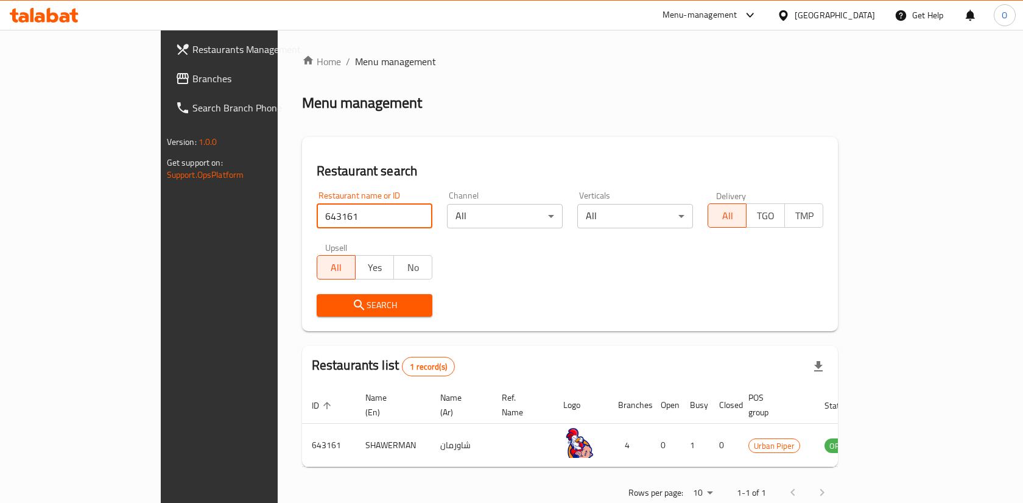
scroll to position [16, 0]
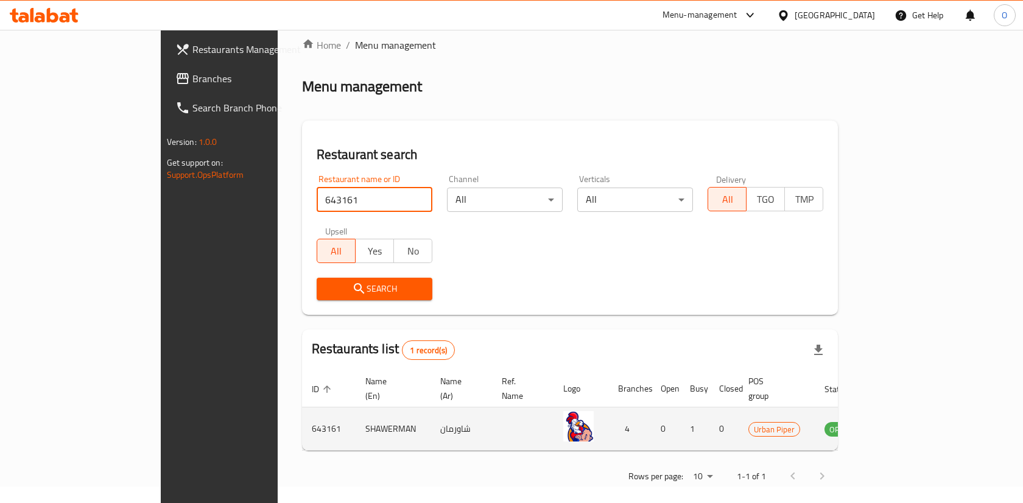
click at [902, 424] on icon "enhanced table" at bounding box center [895, 429] width 13 height 10
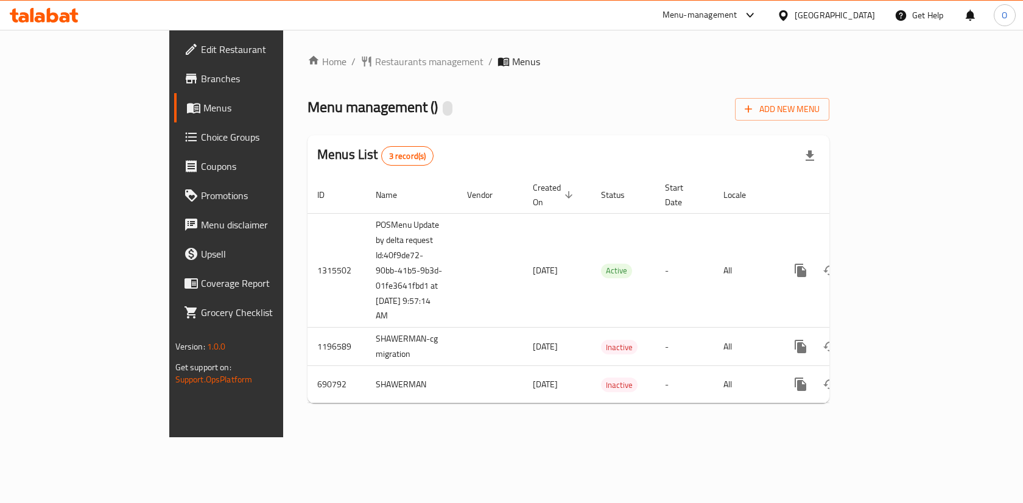
click at [721, 14] on div "Menu-management" at bounding box center [699, 15] width 75 height 15
click at [829, 76] on div "Home / Restaurants management / Menus Menu management ( ) Add New Menu Menus Li…" at bounding box center [568, 233] width 522 height 358
click at [375, 60] on span "Restaurants management" at bounding box center [429, 61] width 108 height 15
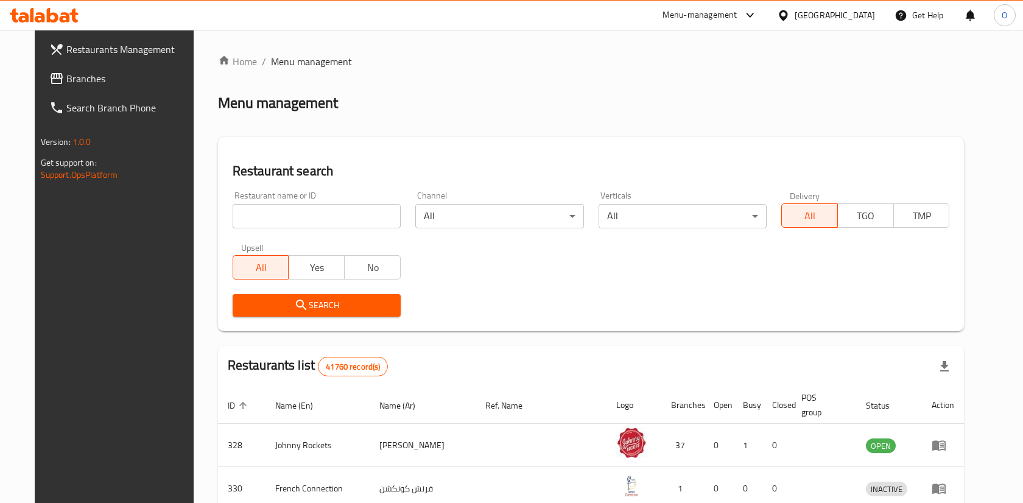
click at [279, 226] on input "search" at bounding box center [317, 216] width 168 height 24
paste input "643161"
type input "643161"
click at [330, 305] on span "Search" at bounding box center [316, 305] width 149 height 15
